Goal: Use online tool/utility: Utilize a website feature to perform a specific function

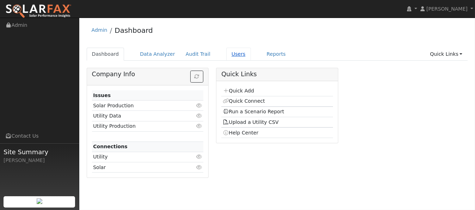
click at [226, 54] on link "Users" at bounding box center [238, 54] width 25 height 13
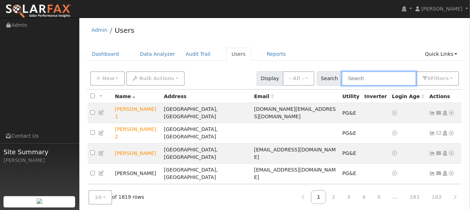
click at [368, 81] on input "text" at bounding box center [379, 78] width 75 height 14
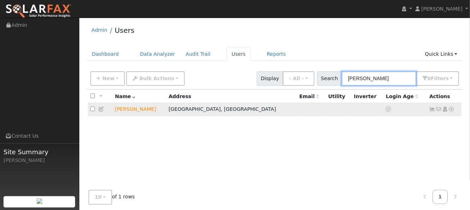
type input "graves"
click at [452, 109] on icon at bounding box center [452, 109] width 6 height 5
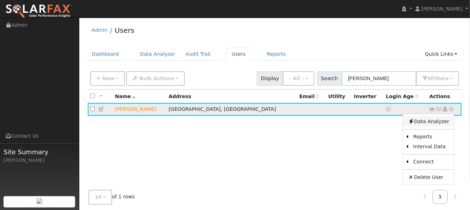
click at [440, 121] on link "Data Analyzer" at bounding box center [428, 121] width 51 height 10
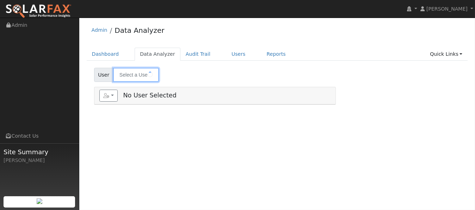
type input "[PERSON_NAME]"
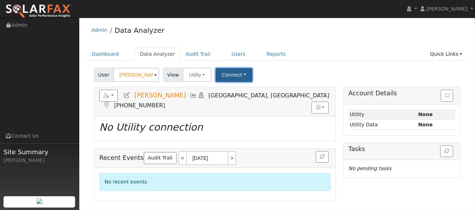
click at [239, 76] on button "Connect" at bounding box center [234, 75] width 37 height 14
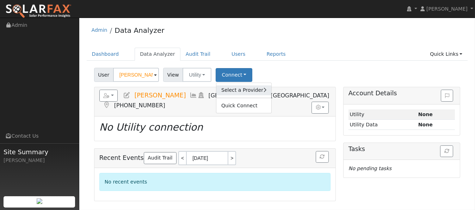
click at [238, 89] on link "Select a Provider" at bounding box center [244, 90] width 55 height 10
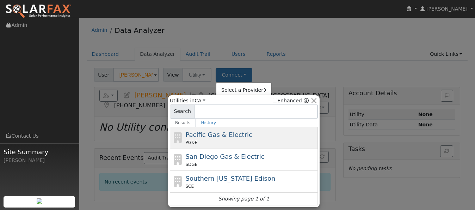
click at [200, 134] on span "Pacific Gas & Electric" at bounding box center [219, 134] width 67 height 7
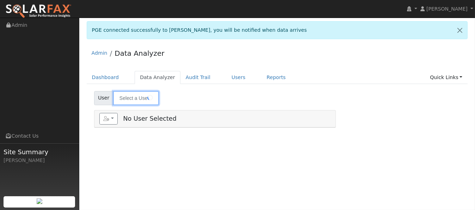
type input "[PERSON_NAME]"
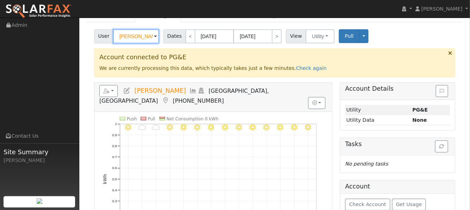
scroll to position [94, 0]
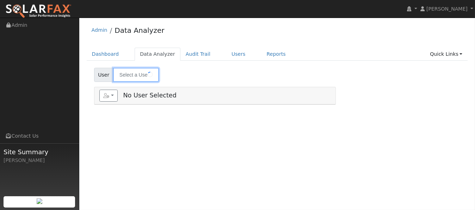
type input "[PERSON_NAME]"
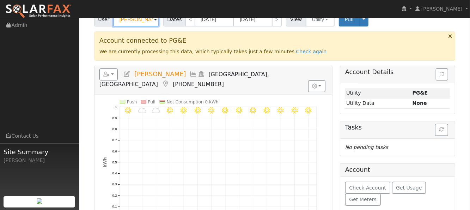
scroll to position [8, 0]
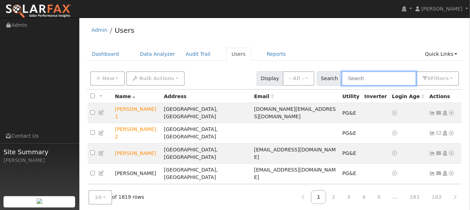
click at [387, 76] on input "text" at bounding box center [379, 78] width 75 height 14
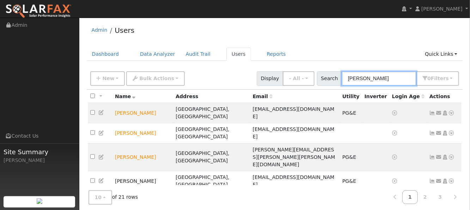
type input "[PERSON_NAME]"
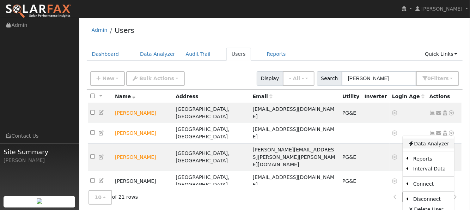
click at [424, 139] on link "Data Analyzer" at bounding box center [428, 144] width 51 height 10
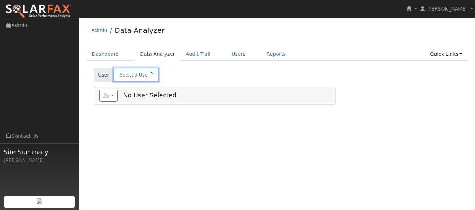
type input "[PERSON_NAME]"
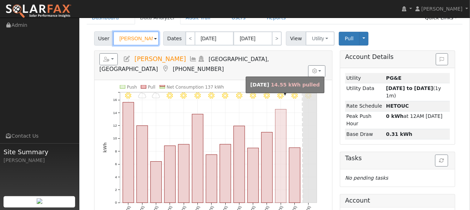
scroll to position [47, 0]
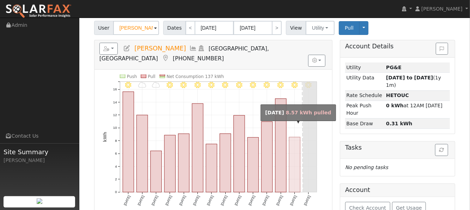
click at [291, 162] on rect "onclick=""" at bounding box center [294, 164] width 11 height 55
type input "09/20/2025"
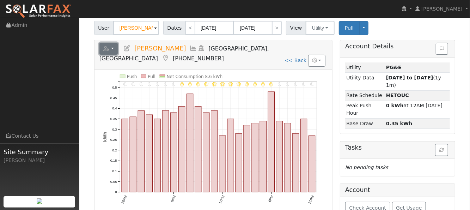
click at [106, 48] on icon "button" at bounding box center [106, 48] width 6 height 5
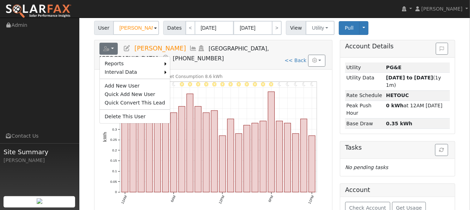
click at [0, 0] on link "Scenario" at bounding box center [0, 0] width 0 height 0
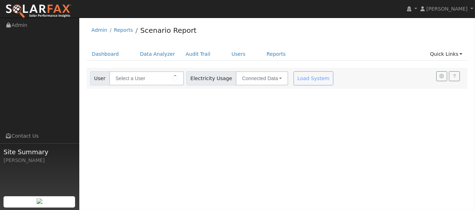
type input "[PERSON_NAME]"
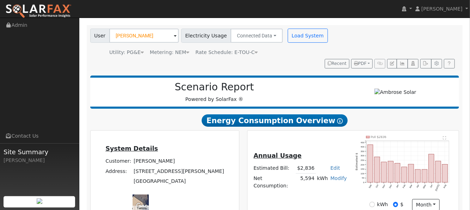
scroll to position [90, 0]
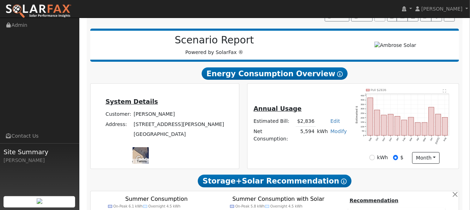
type input "14780"
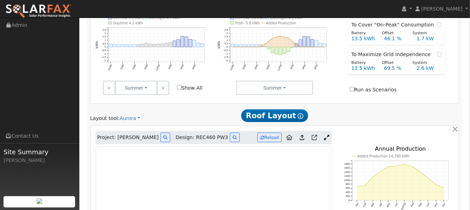
scroll to position [325, 0]
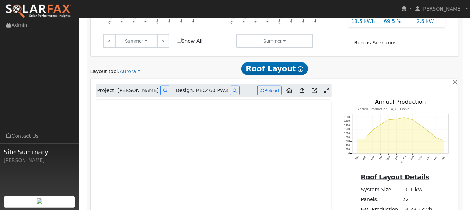
click at [133, 87] on span "Project: [PERSON_NAME]" at bounding box center [127, 90] width 61 height 7
click at [160, 86] on button at bounding box center [165, 91] width 10 height 10
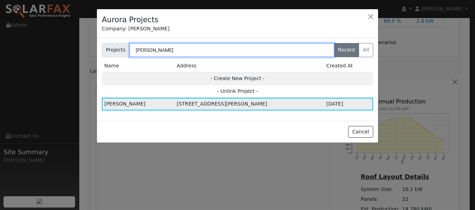
type input "[PERSON_NAME]"
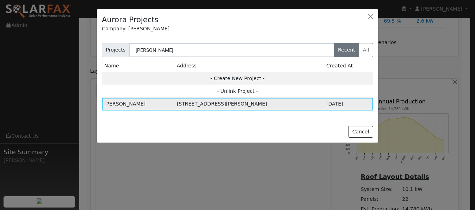
click at [183, 103] on td "[STREET_ADDRESS][PERSON_NAME]" at bounding box center [250, 104] width 150 height 13
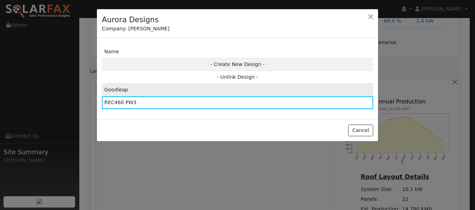
click at [120, 91] on td "Goodleap" at bounding box center [238, 90] width 272 height 13
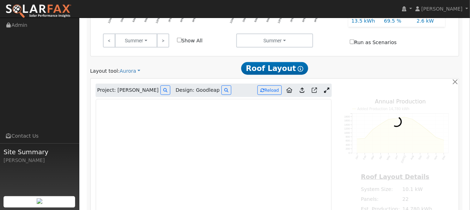
type input "15053"
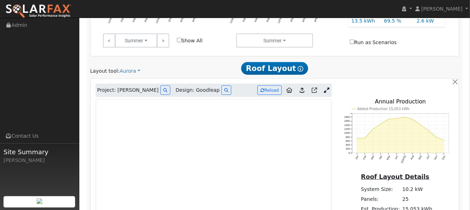
click at [303, 87] on icon at bounding box center [302, 89] width 5 height 5
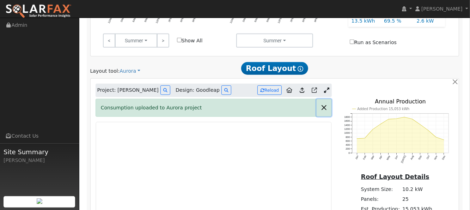
click at [324, 99] on button "button" at bounding box center [324, 107] width 15 height 17
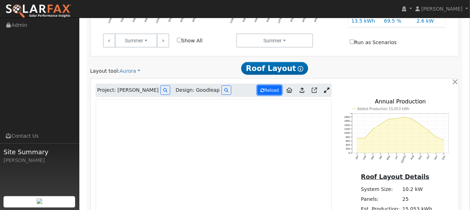
click at [271, 85] on button "Reload" at bounding box center [269, 90] width 24 height 10
click at [315, 87] on icon at bounding box center [314, 89] width 5 height 5
